Goal: Complete application form: Complete application form

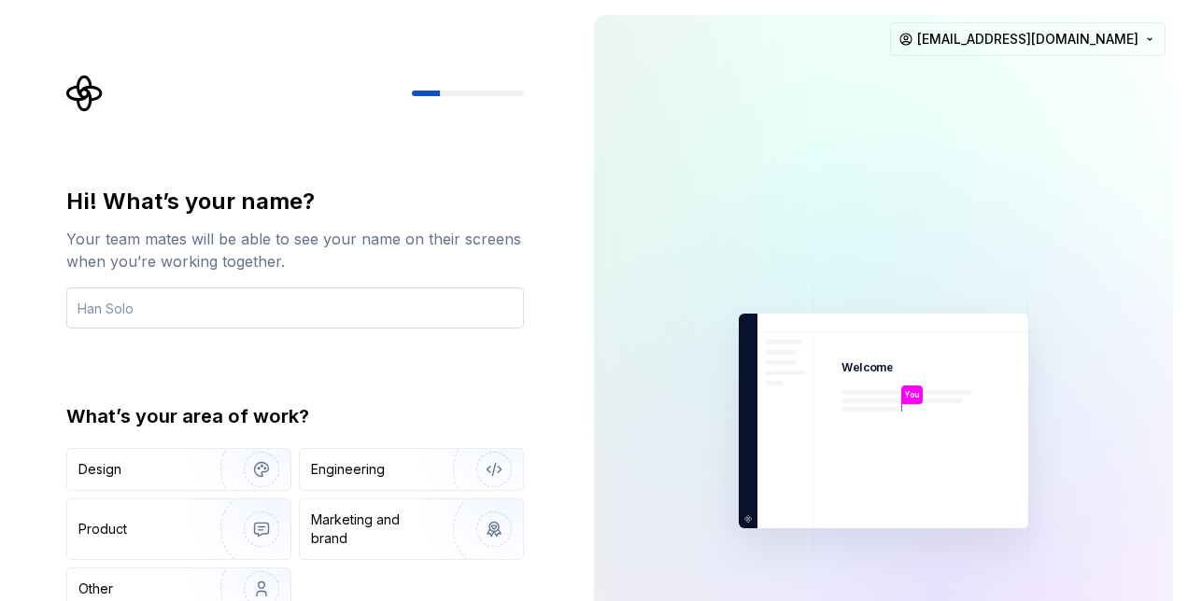
click at [263, 304] on input "text" at bounding box center [295, 308] width 458 height 41
click at [34, 360] on div "Hi! What’s your name? Your team mates will be able to see your name on their sc…" at bounding box center [289, 421] width 579 height 842
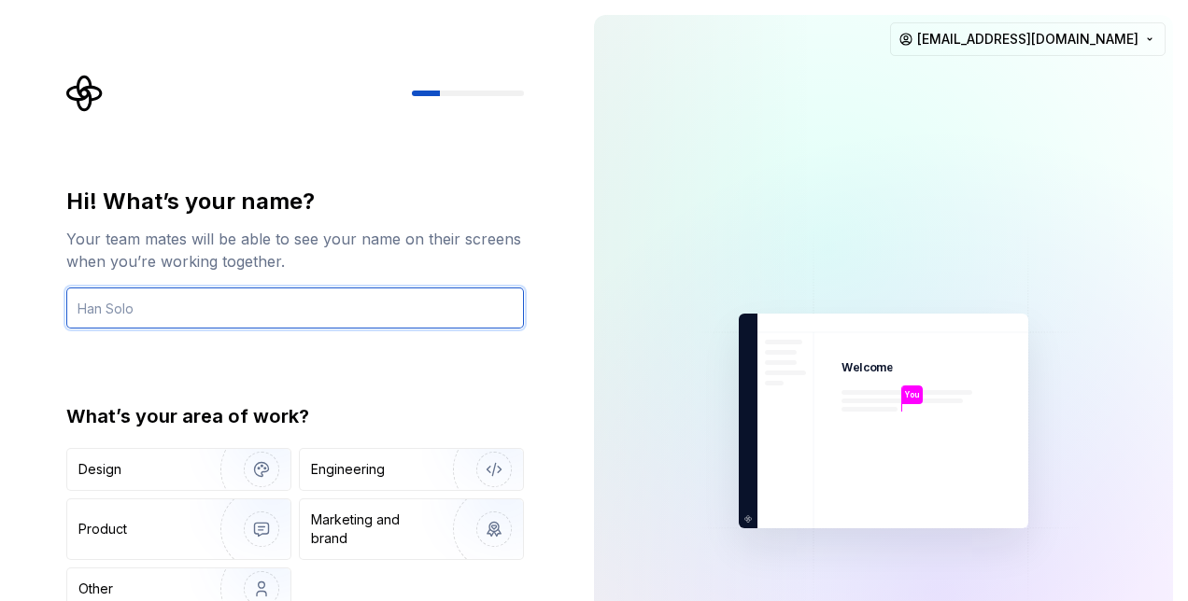
click at [189, 319] on input "text" at bounding box center [295, 308] width 458 height 41
type input "khta"
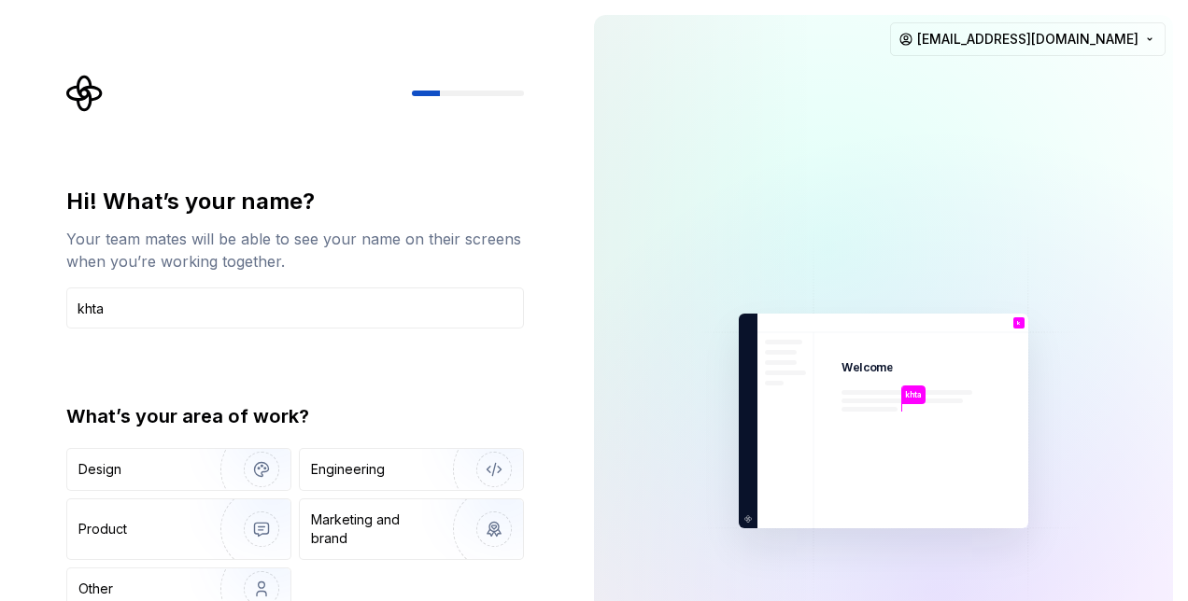
click at [351, 263] on div "Your team mates will be able to see your name on their screens when you’re work…" at bounding box center [295, 250] width 458 height 45
click at [233, 587] on img "button" at bounding box center [250, 589] width 120 height 125
click at [794, 245] on img at bounding box center [883, 422] width 420 height 490
click at [513, 360] on div "Hi! What’s your name? Your team mates will be able to see your name on their sc…" at bounding box center [295, 399] width 458 height 424
click at [898, 265] on img at bounding box center [883, 422] width 420 height 490
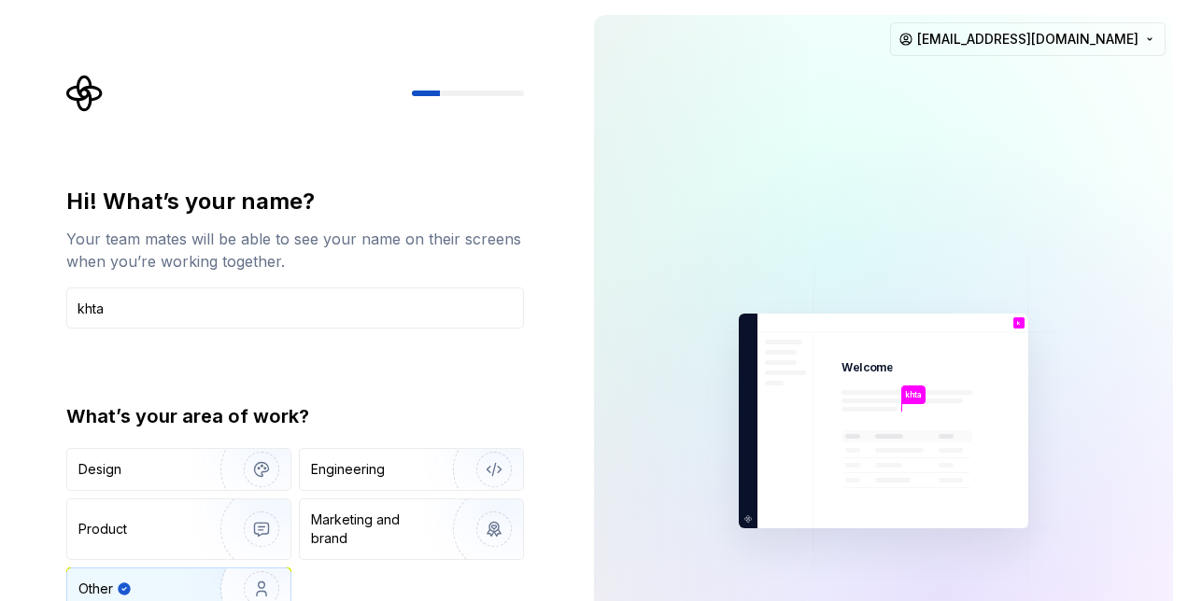
click at [898, 265] on img at bounding box center [883, 422] width 420 height 490
click at [520, 359] on div "Hi! What’s your name? Your team mates will be able to see your name on their sc…" at bounding box center [295, 399] width 458 height 424
click at [501, 88] on div at bounding box center [295, 93] width 458 height 37
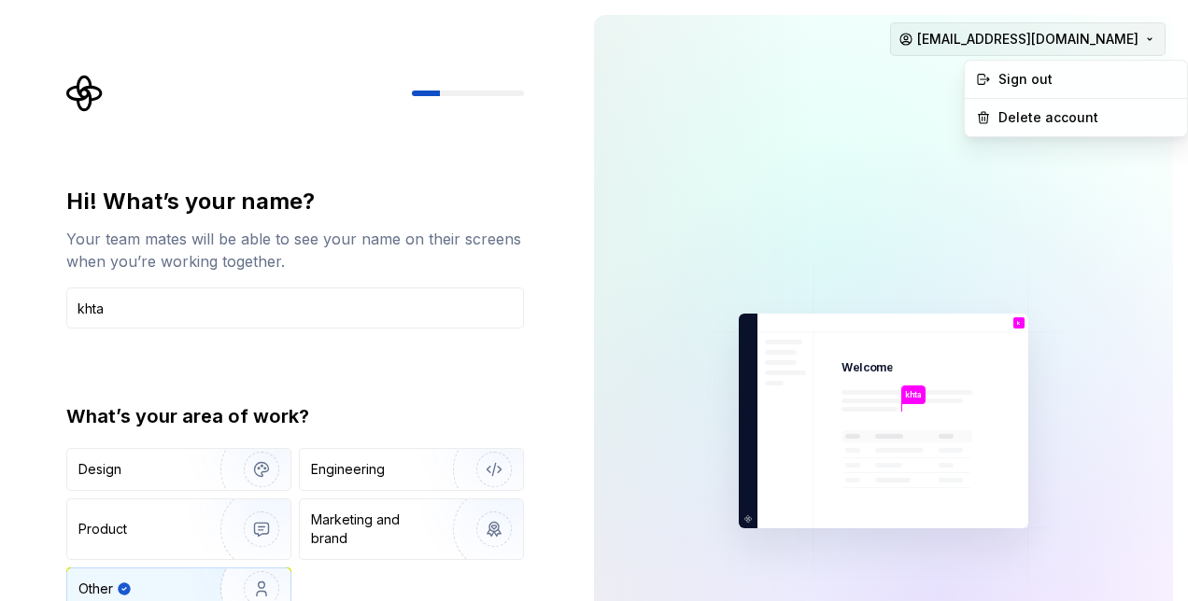
click at [1141, 49] on html "Hi! What’s your name? Your team mates will be able to see your name on their sc…" at bounding box center [594, 300] width 1188 height 601
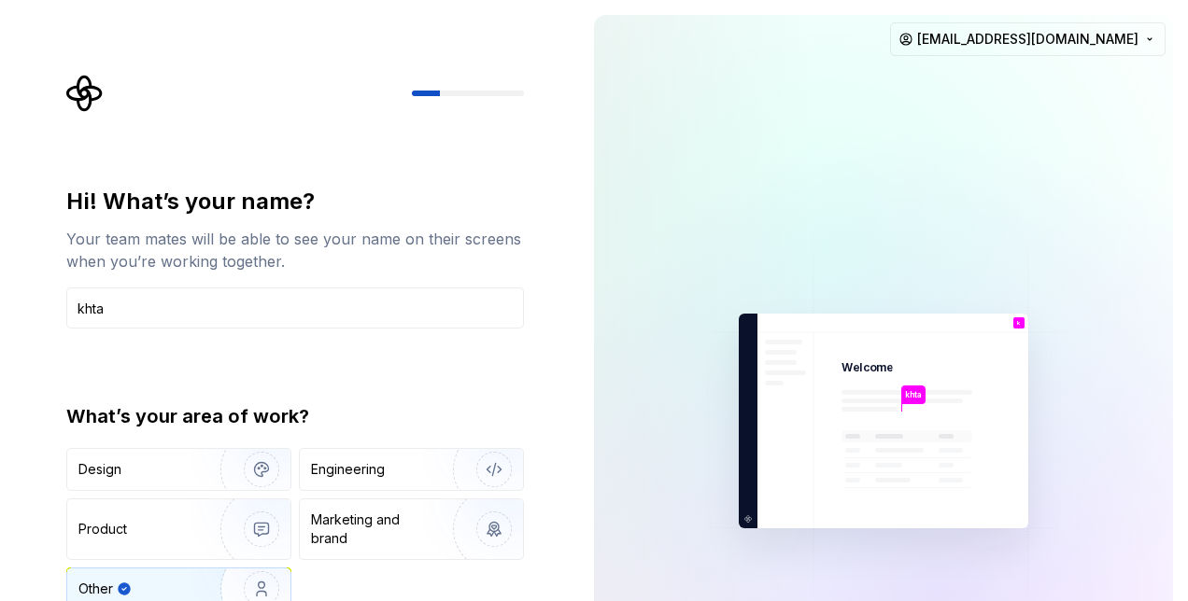
click at [739, 220] on html "Hi! What’s your name? Your team mates will be able to see your name on their sc…" at bounding box center [594, 300] width 1188 height 601
click at [870, 434] on img at bounding box center [883, 422] width 420 height 490
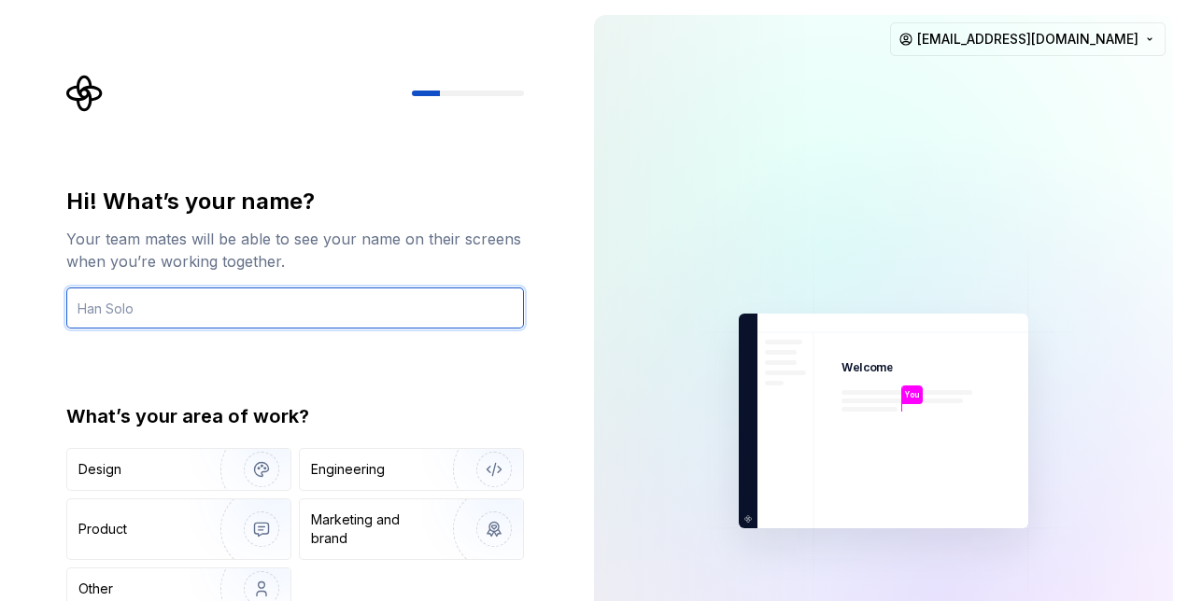
click at [374, 301] on input "text" at bounding box center [295, 308] width 458 height 41
type input "khta"
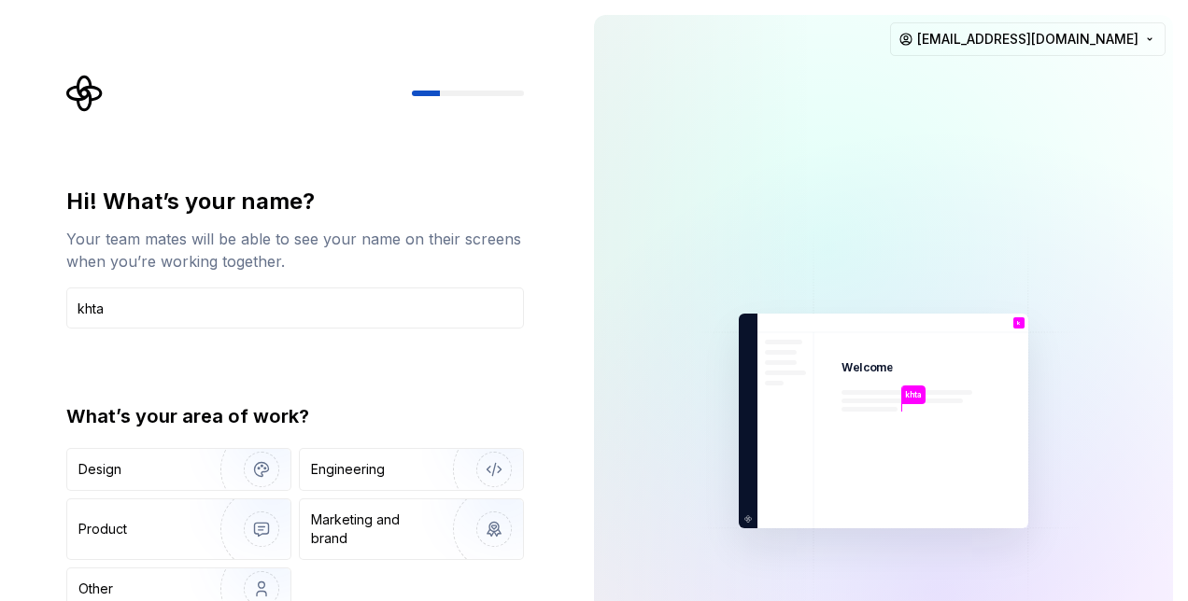
click at [0, 357] on html "Hi! What’s your name? Your team mates will be able to see your name on their sc…" at bounding box center [594, 300] width 1188 height 601
click at [151, 586] on div "Other" at bounding box center [132, 589] width 109 height 19
click at [151, 586] on div "Other" at bounding box center [142, 589] width 128 height 19
click at [111, 585] on div "Other" at bounding box center [95, 589] width 35 height 19
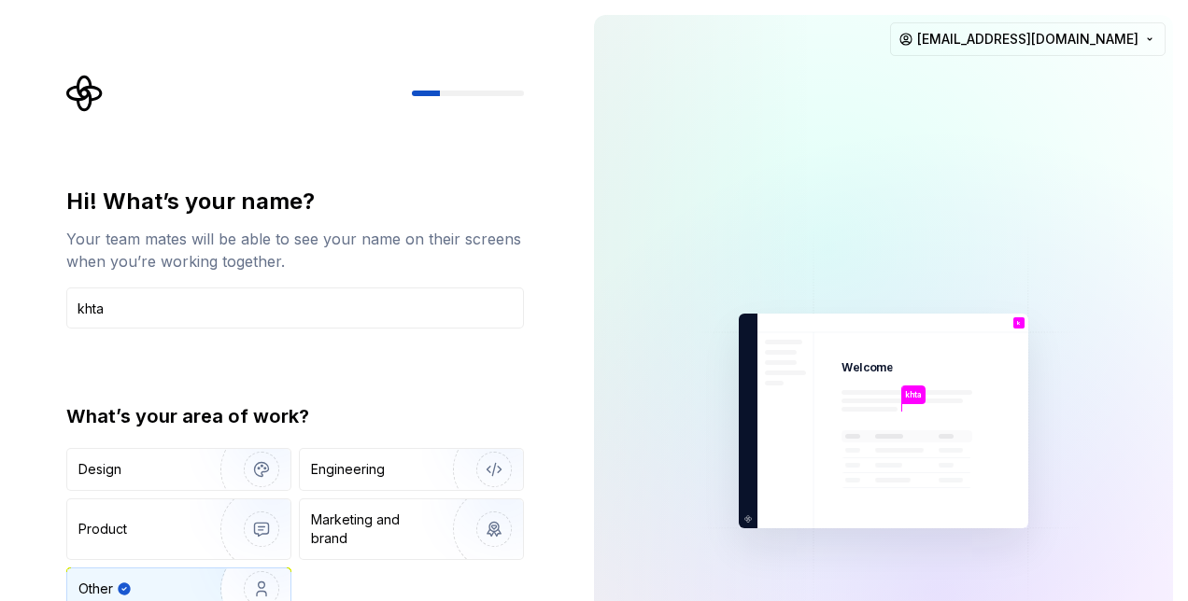
click at [377, 573] on div "Design Engineering Product Marketing and brand Other" at bounding box center [295, 529] width 458 height 163
click at [417, 419] on div "What’s your area of work?" at bounding box center [295, 416] width 458 height 26
click at [619, 163] on div at bounding box center [706, 421] width 224 height 813
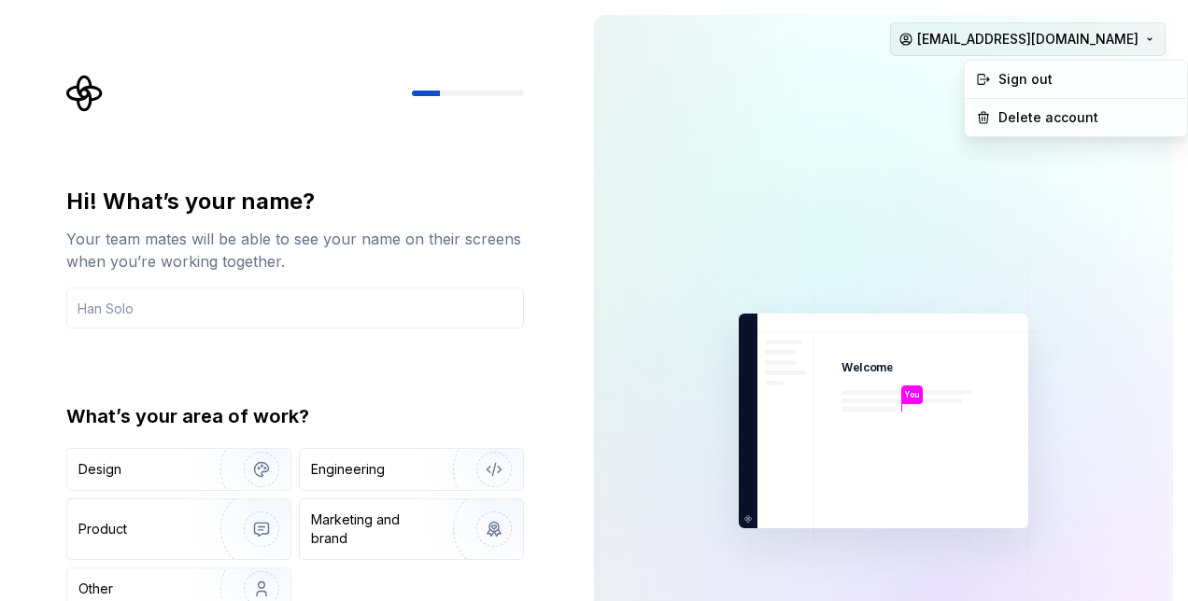
click at [1102, 49] on html "Hi! What’s your name? Your team mates will be able to see your name on their sc…" at bounding box center [594, 300] width 1188 height 601
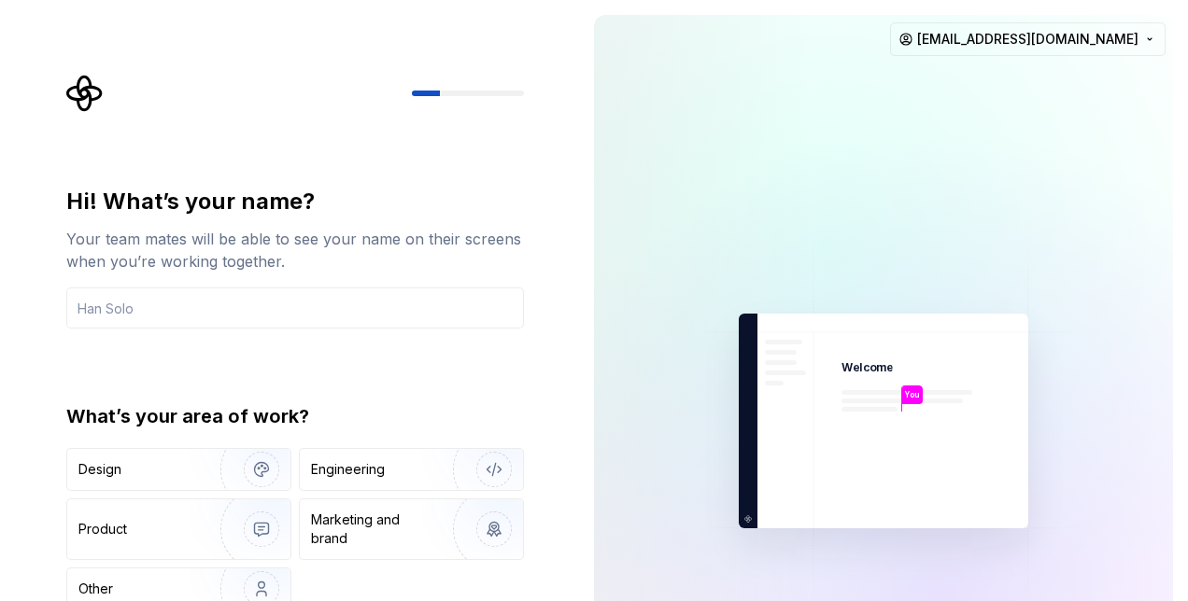
click at [1049, 56] on div at bounding box center [827, 248] width 934 height 934
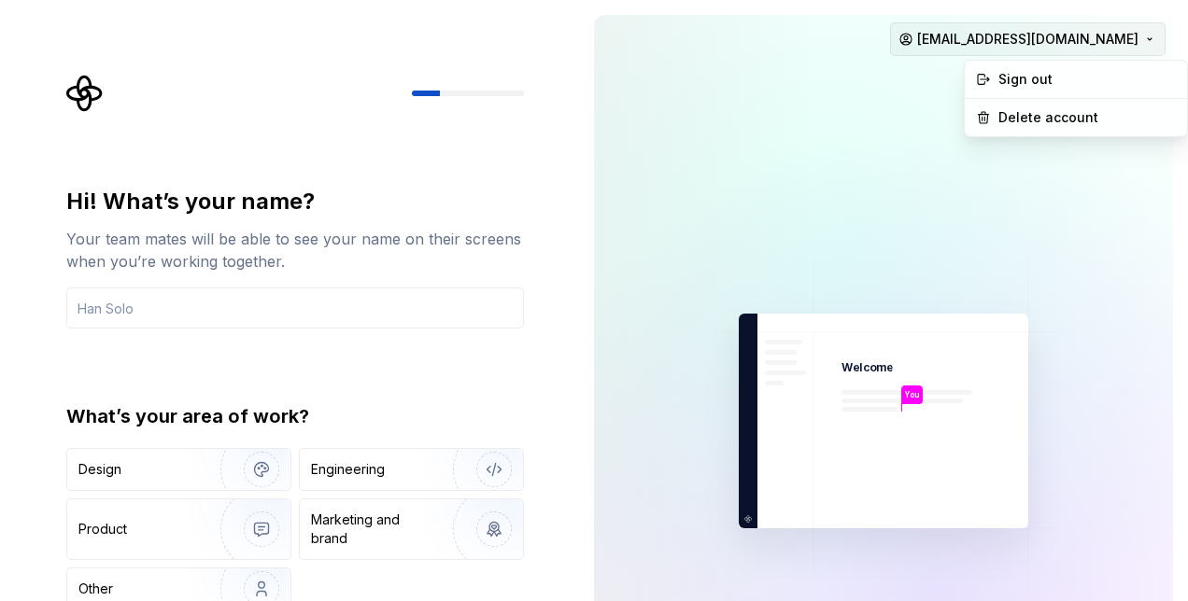
click at [1040, 34] on html "Hi! What’s your name? Your team mates will be able to see your name on their sc…" at bounding box center [594, 300] width 1188 height 601
